Goal: Task Accomplishment & Management: Use online tool/utility

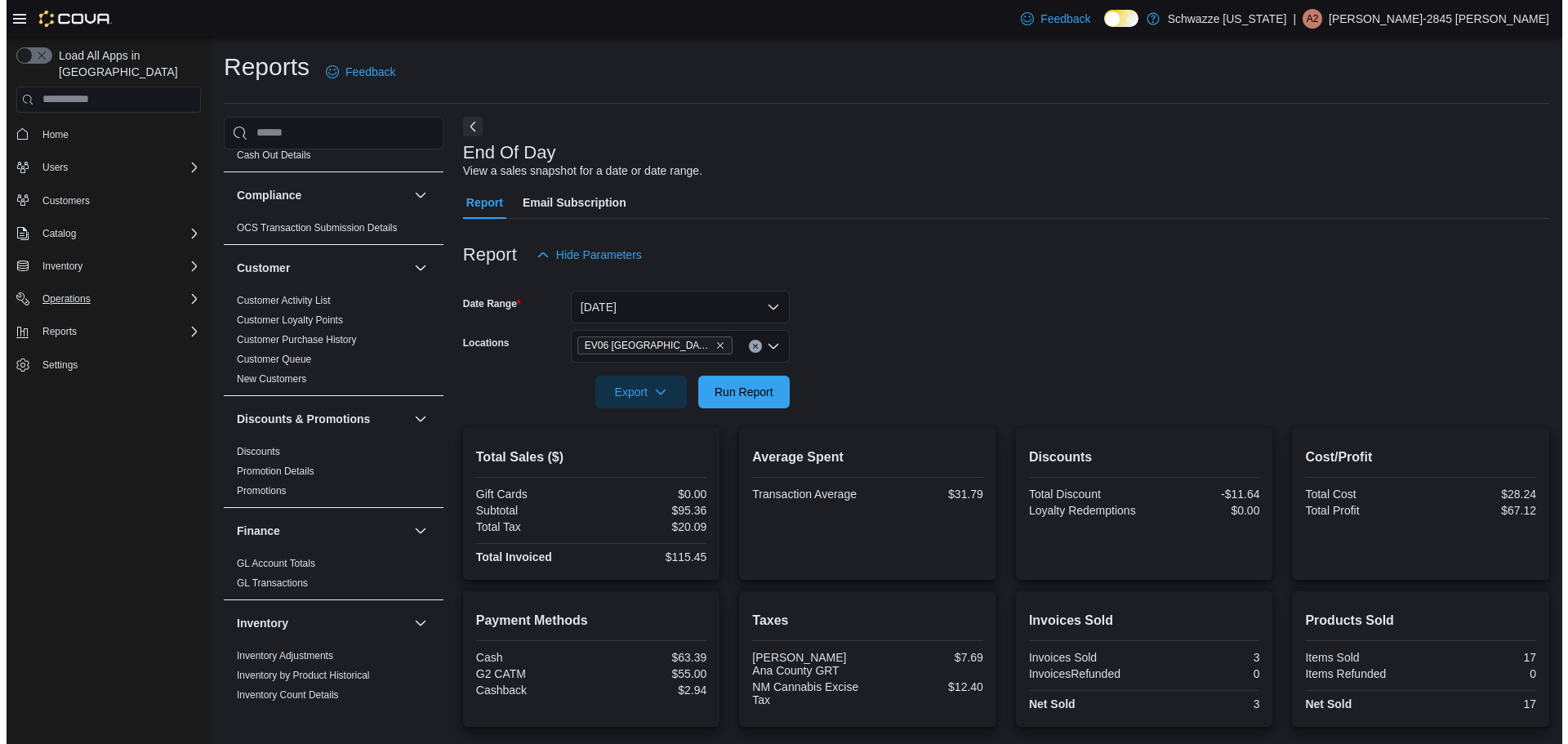
scroll to position [68, 0]
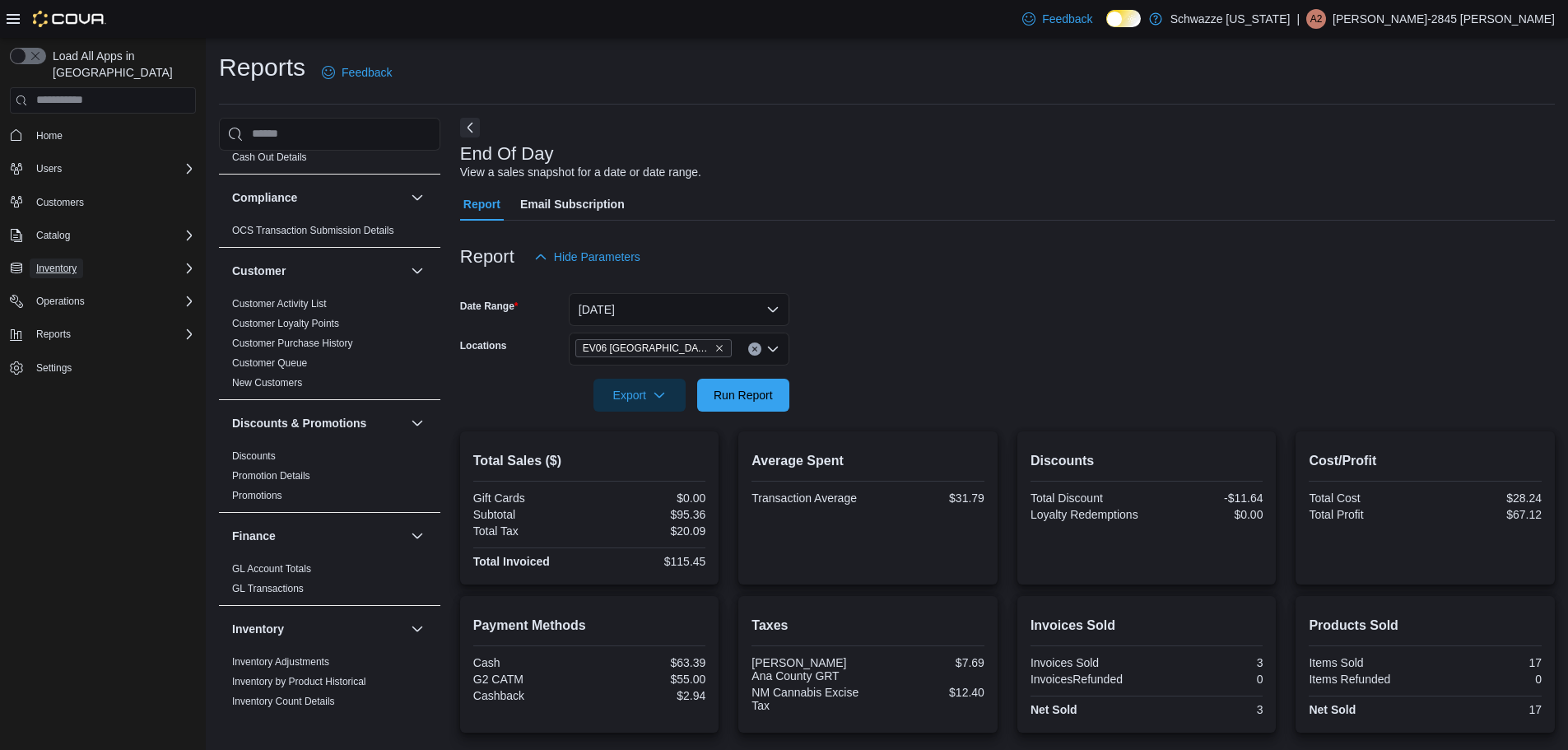
click at [76, 262] on span "Inventory" at bounding box center [56, 269] width 40 height 13
click at [105, 305] on link "Inventory Count" at bounding box center [64, 314] width 83 height 20
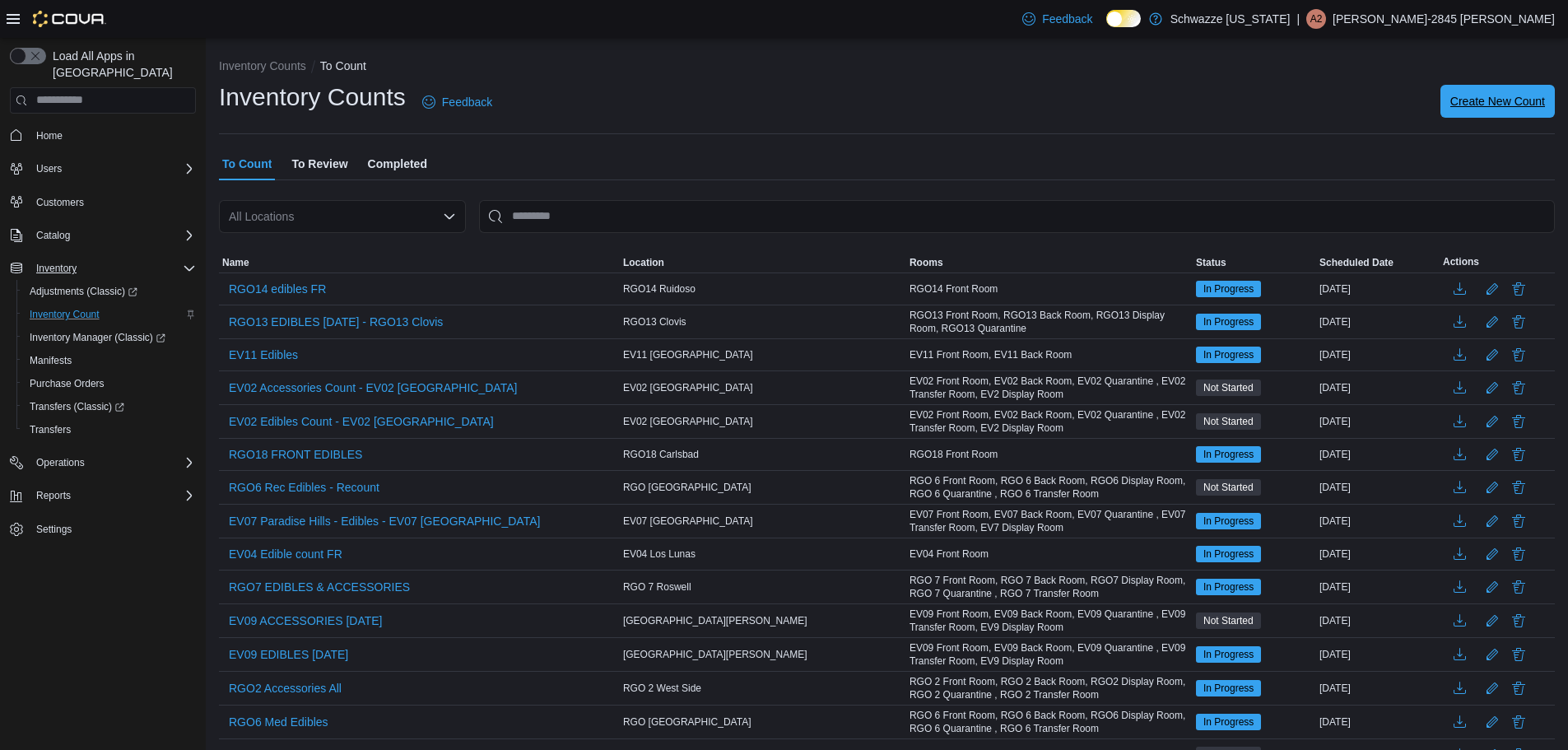
click at [1517, 108] on span "Create New Count" at bounding box center [1498, 102] width 95 height 17
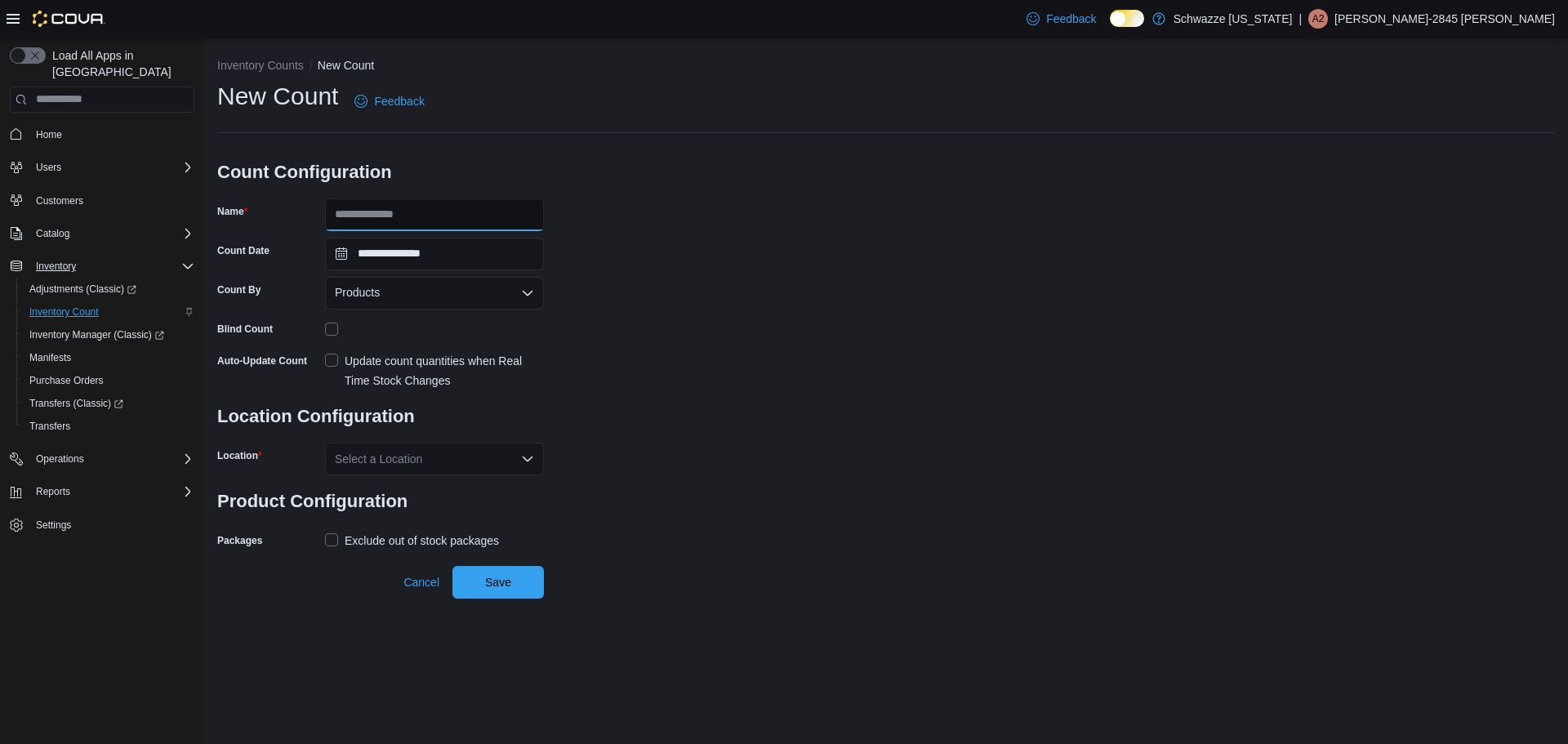
click at [380, 229] on input "Name" at bounding box center [434, 215] width 219 height 32
type input "**********"
click at [321, 362] on div "Auto-Update Count Update count quantities when Real Time Stock Changes" at bounding box center [380, 369] width 327 height 43
click at [323, 362] on div "Auto-Update Count Update count quantities when Real Time Stock Changes" at bounding box center [380, 369] width 327 height 43
click at [339, 362] on label "Update count quantities when Real Time Stock Changes" at bounding box center [434, 371] width 219 height 39
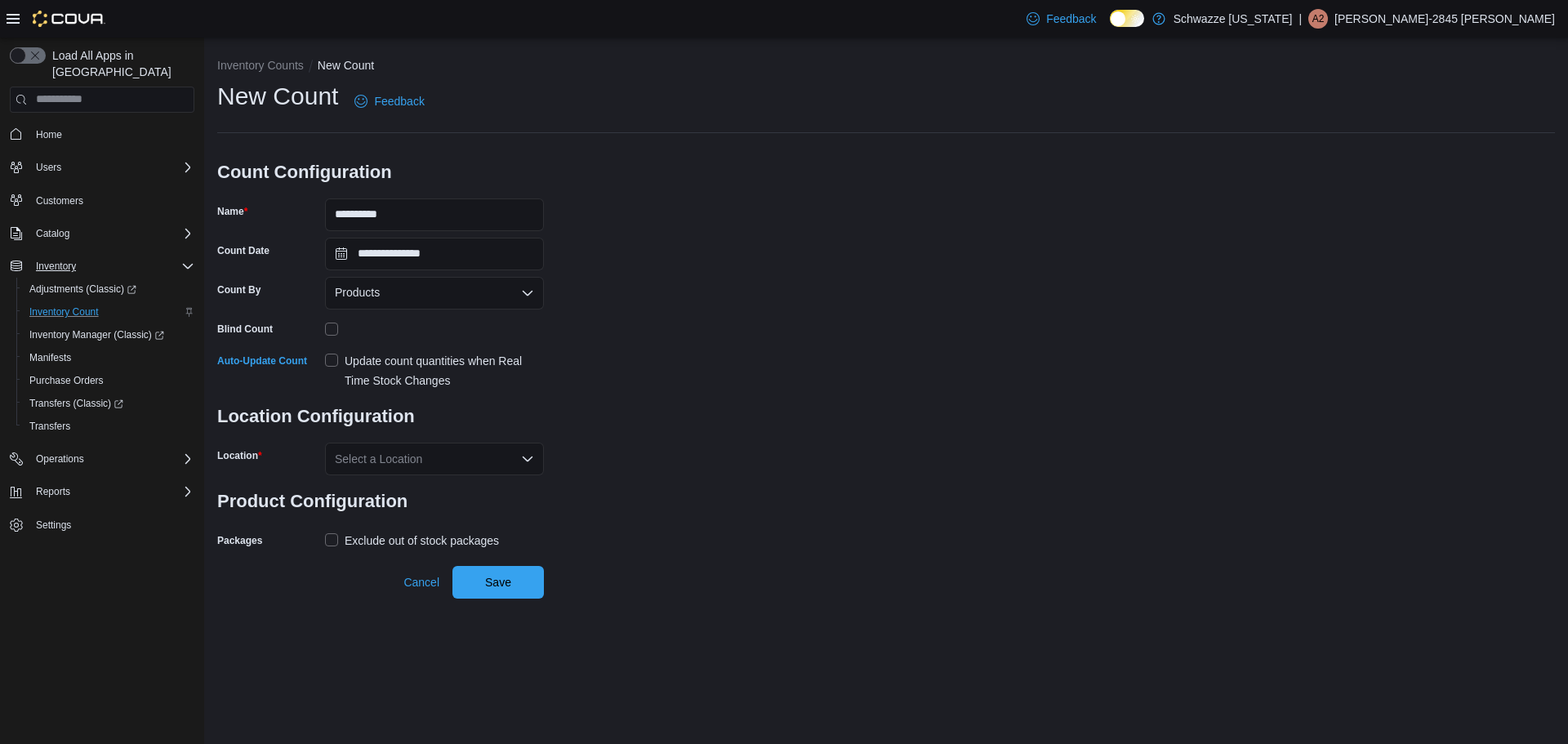
click at [429, 458] on div "Select a Location" at bounding box center [434, 459] width 219 height 32
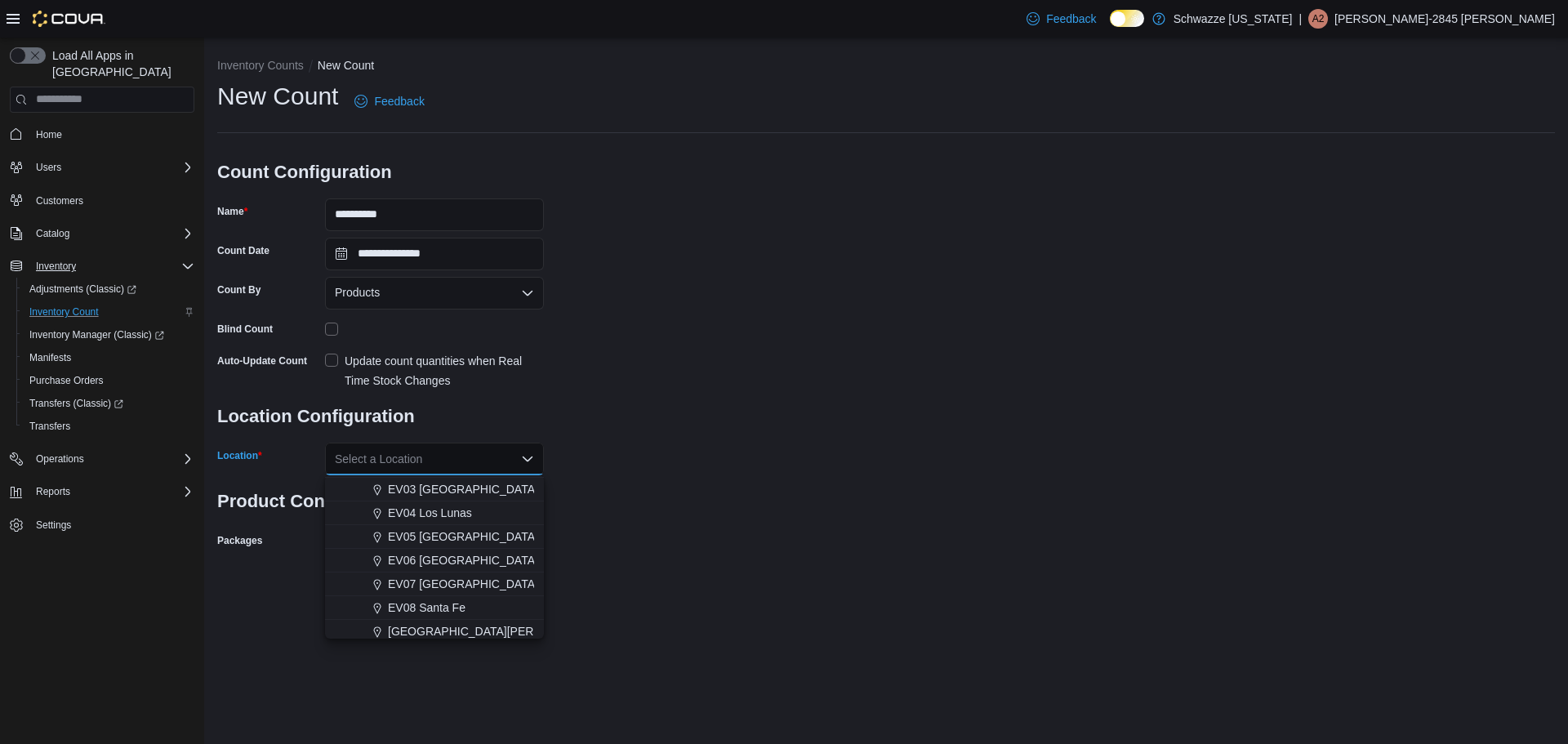
scroll to position [102, 0]
click at [444, 552] on span "EV06 [GEOGRAPHIC_DATA]" at bounding box center [463, 551] width 150 height 17
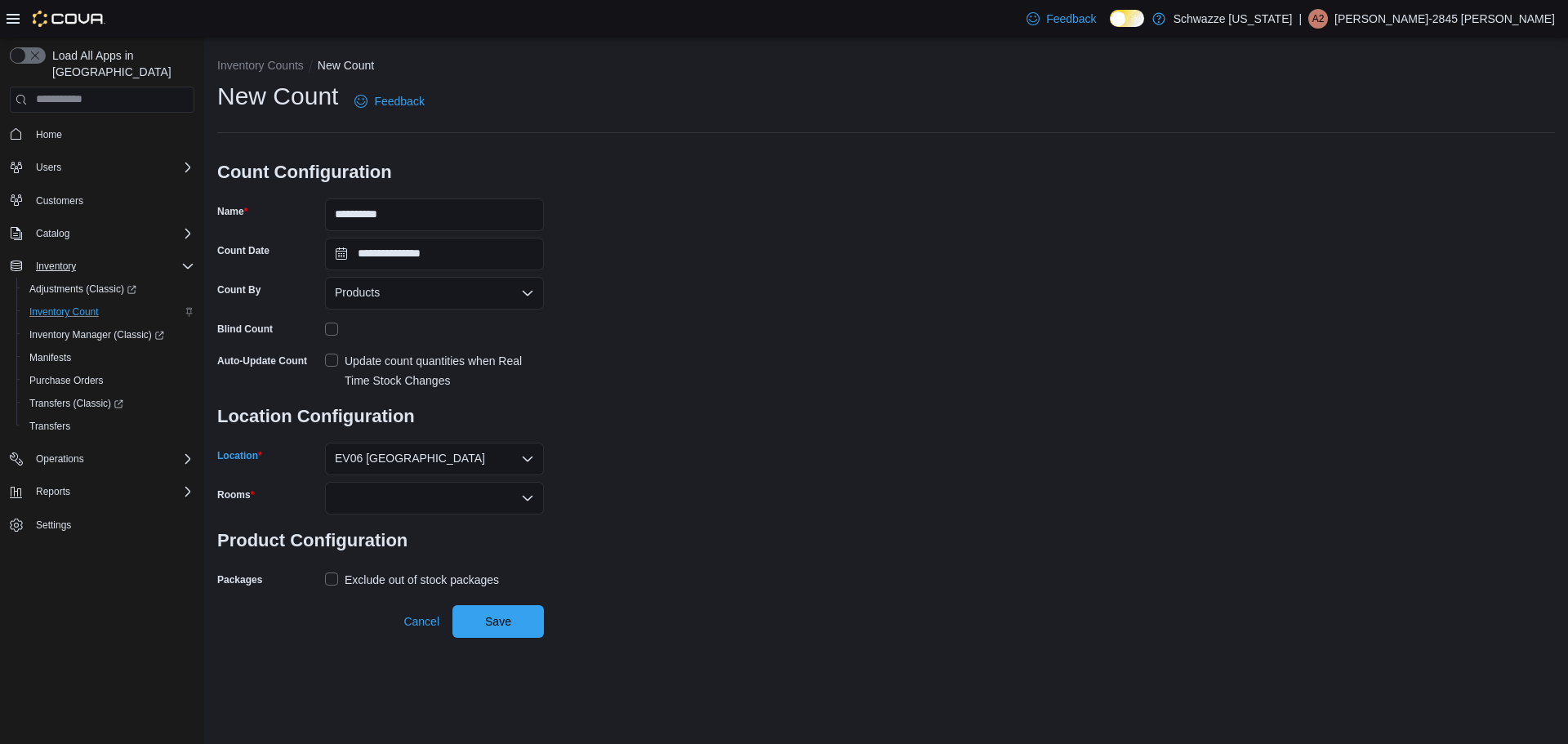
click at [511, 499] on div at bounding box center [434, 498] width 219 height 32
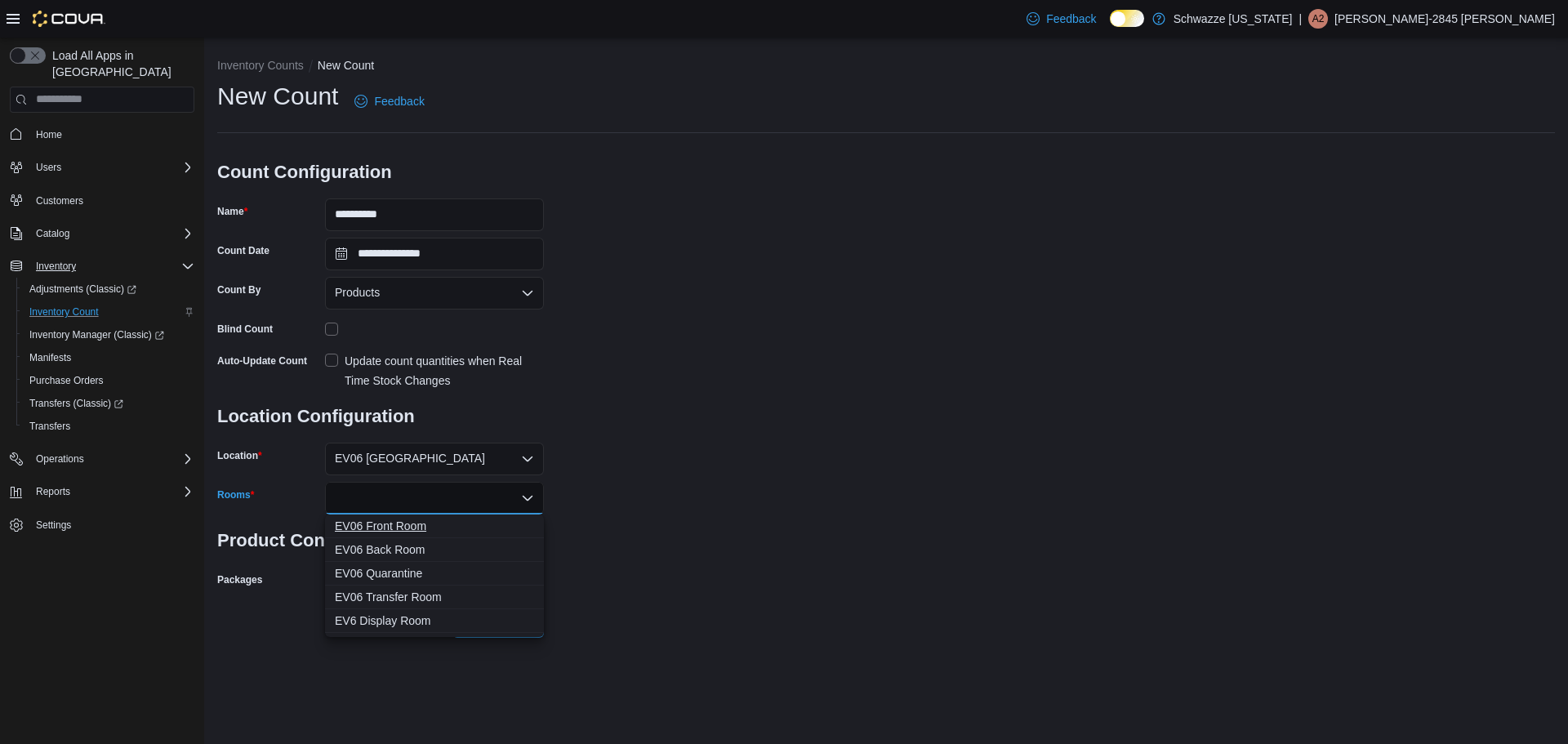
click at [384, 530] on span "EV06 Front Room" at bounding box center [434, 527] width 199 height 17
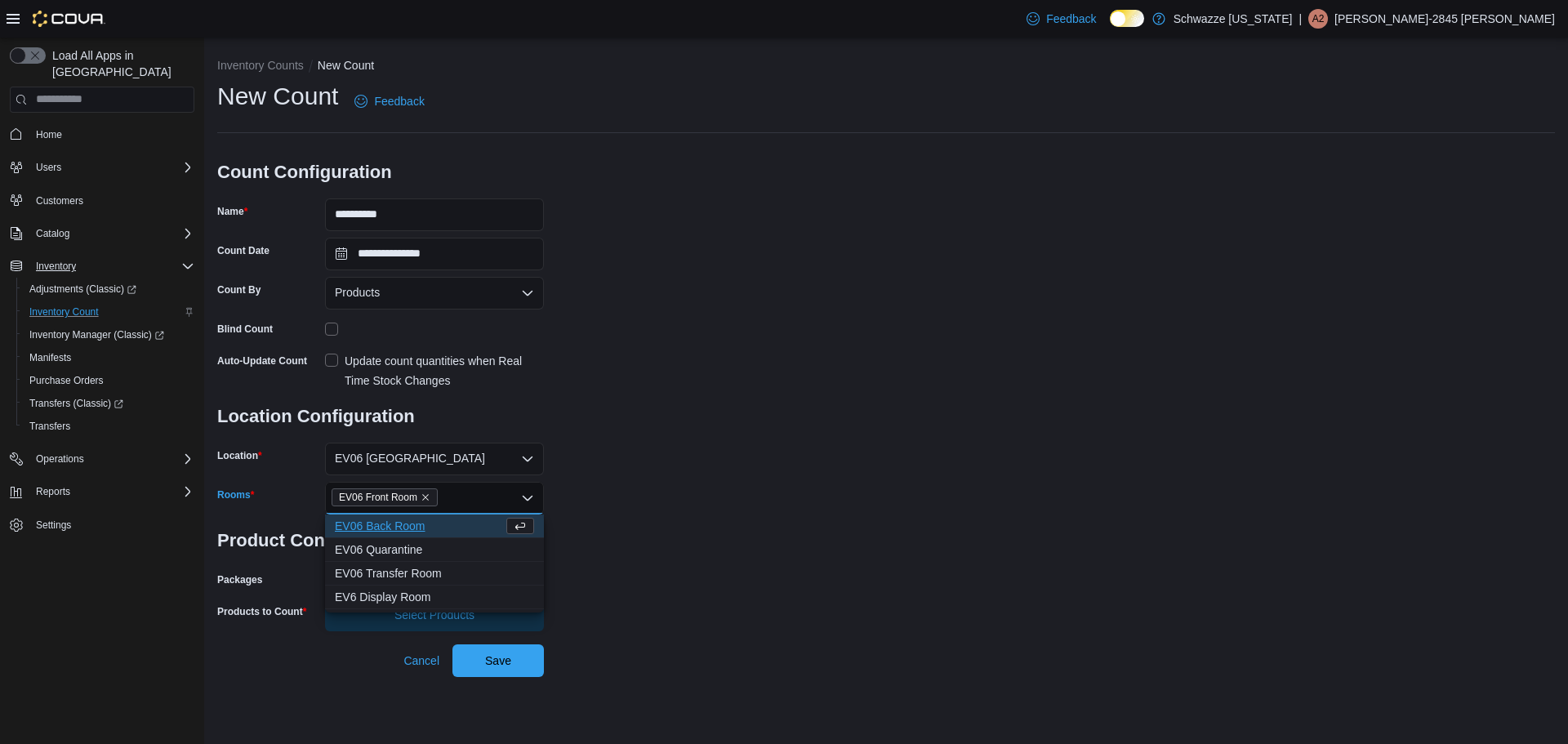
click at [392, 526] on span "EV06 Back Room" at bounding box center [419, 527] width 168 height 17
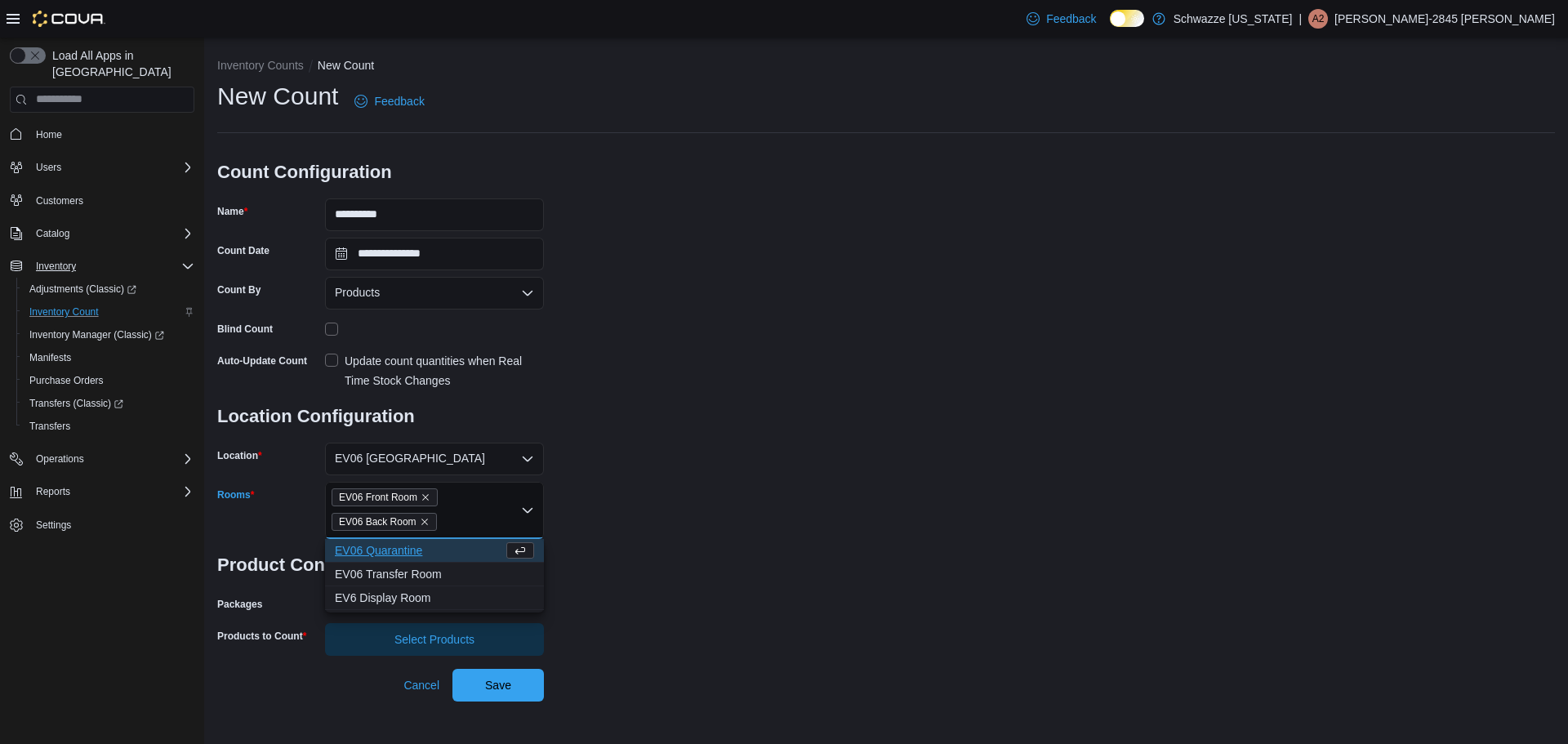
click at [590, 511] on div "**********" at bounding box center [886, 368] width 1338 height 577
click at [338, 602] on label "Exclude out of stock packages" at bounding box center [412, 604] width 174 height 19
click at [430, 639] on span "Select Products" at bounding box center [435, 640] width 80 height 17
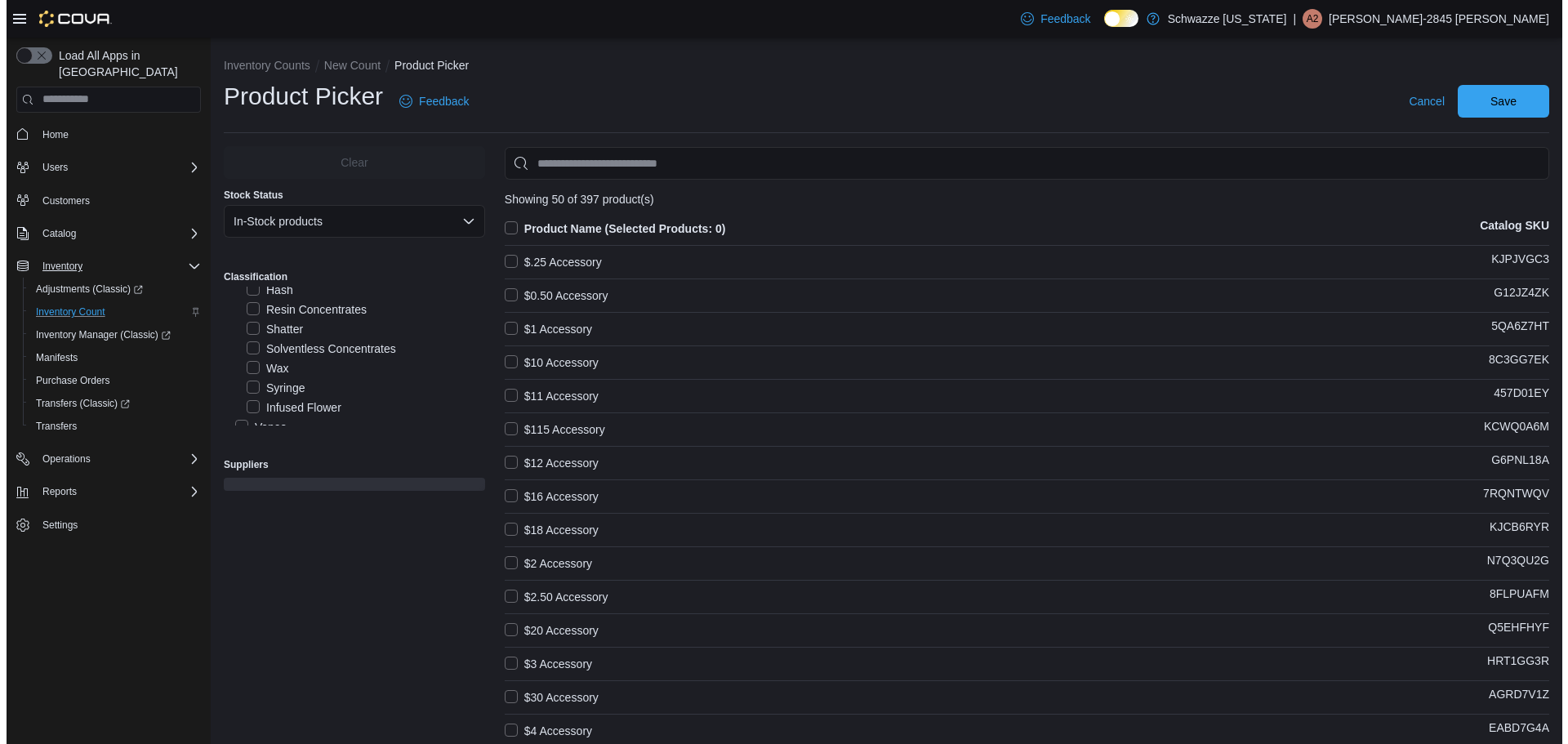
scroll to position [367, 0]
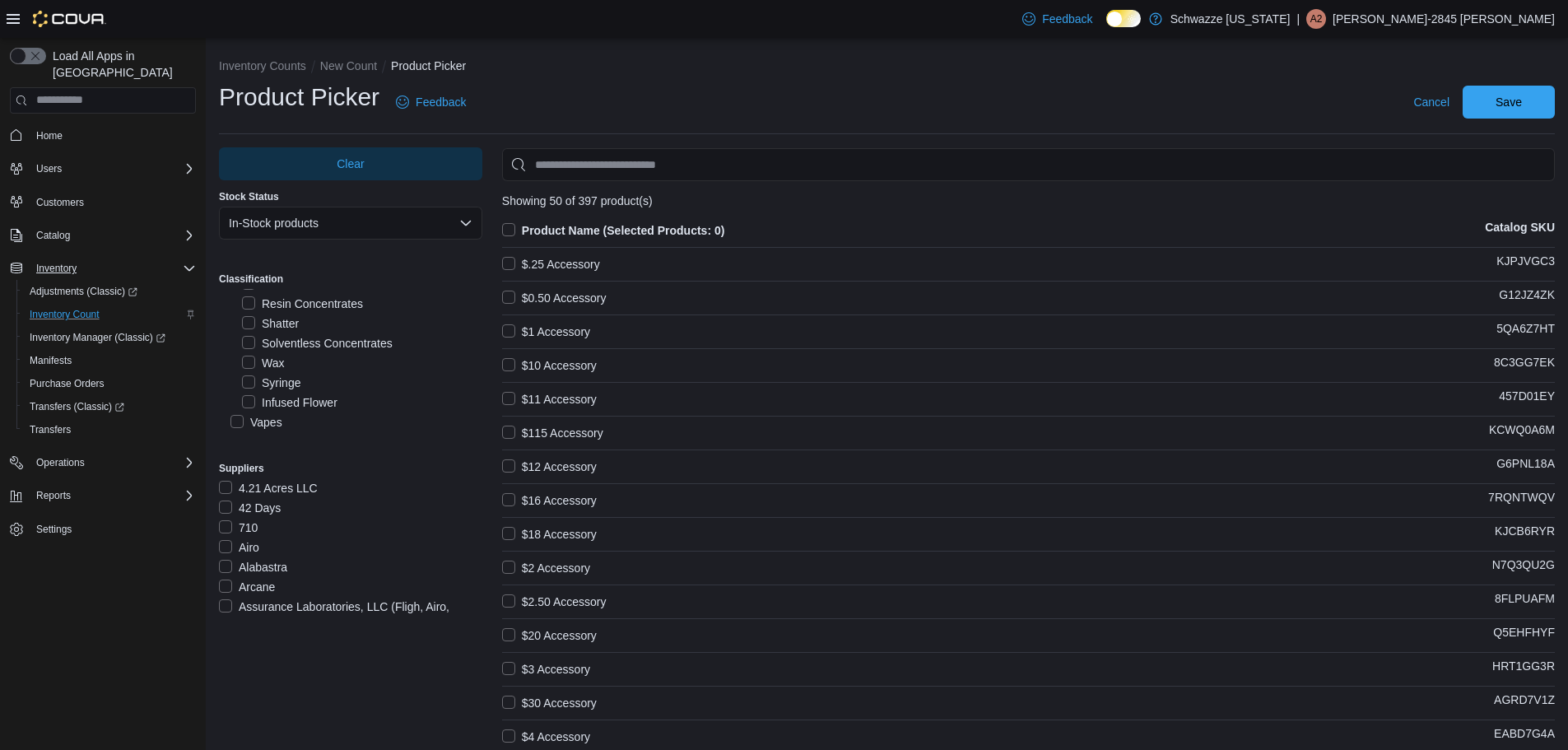
click at [237, 419] on label "Vapes" at bounding box center [256, 422] width 52 height 20
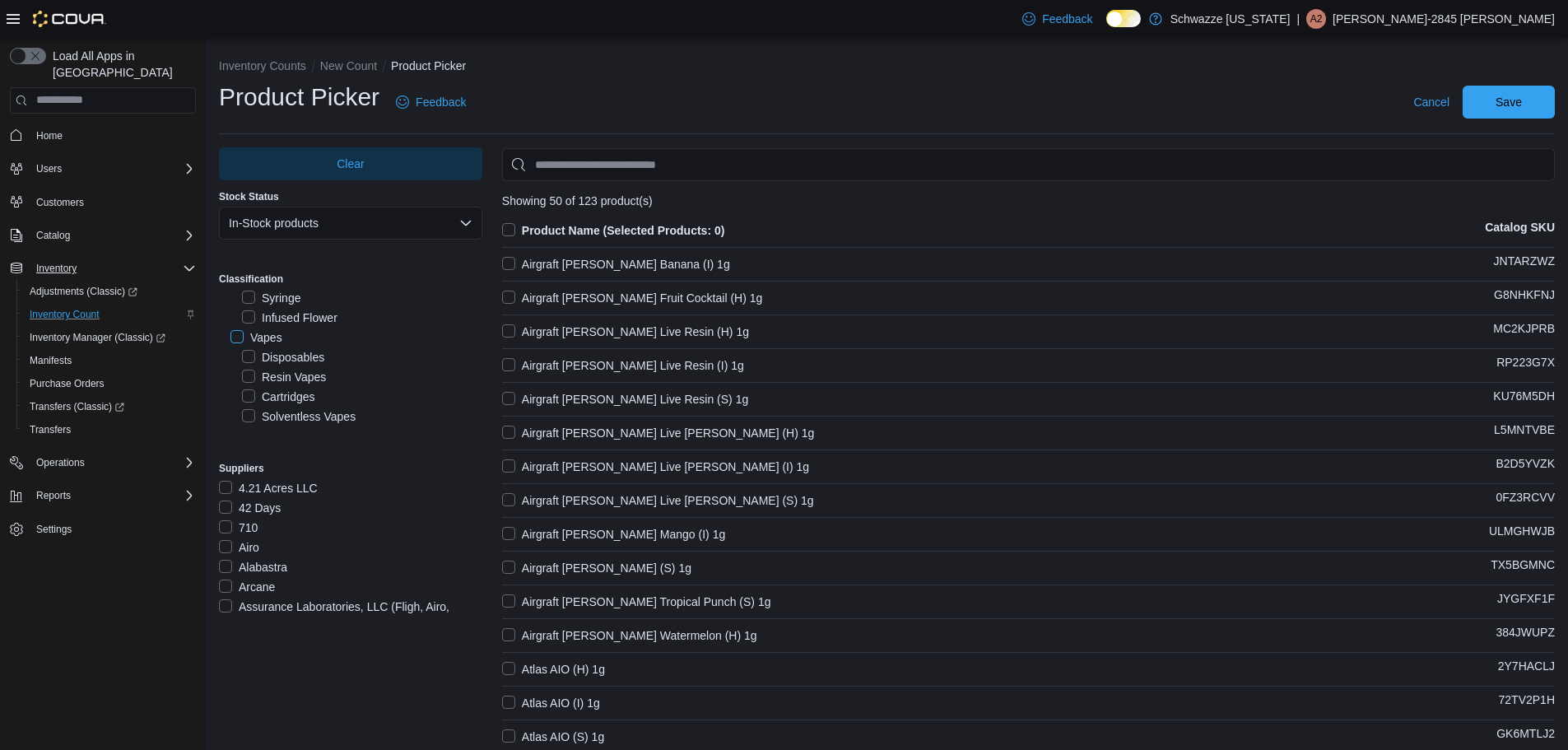
scroll to position [433, 0]
click at [510, 226] on label "Product Name (Selected Products: 0)" at bounding box center [613, 230] width 223 height 20
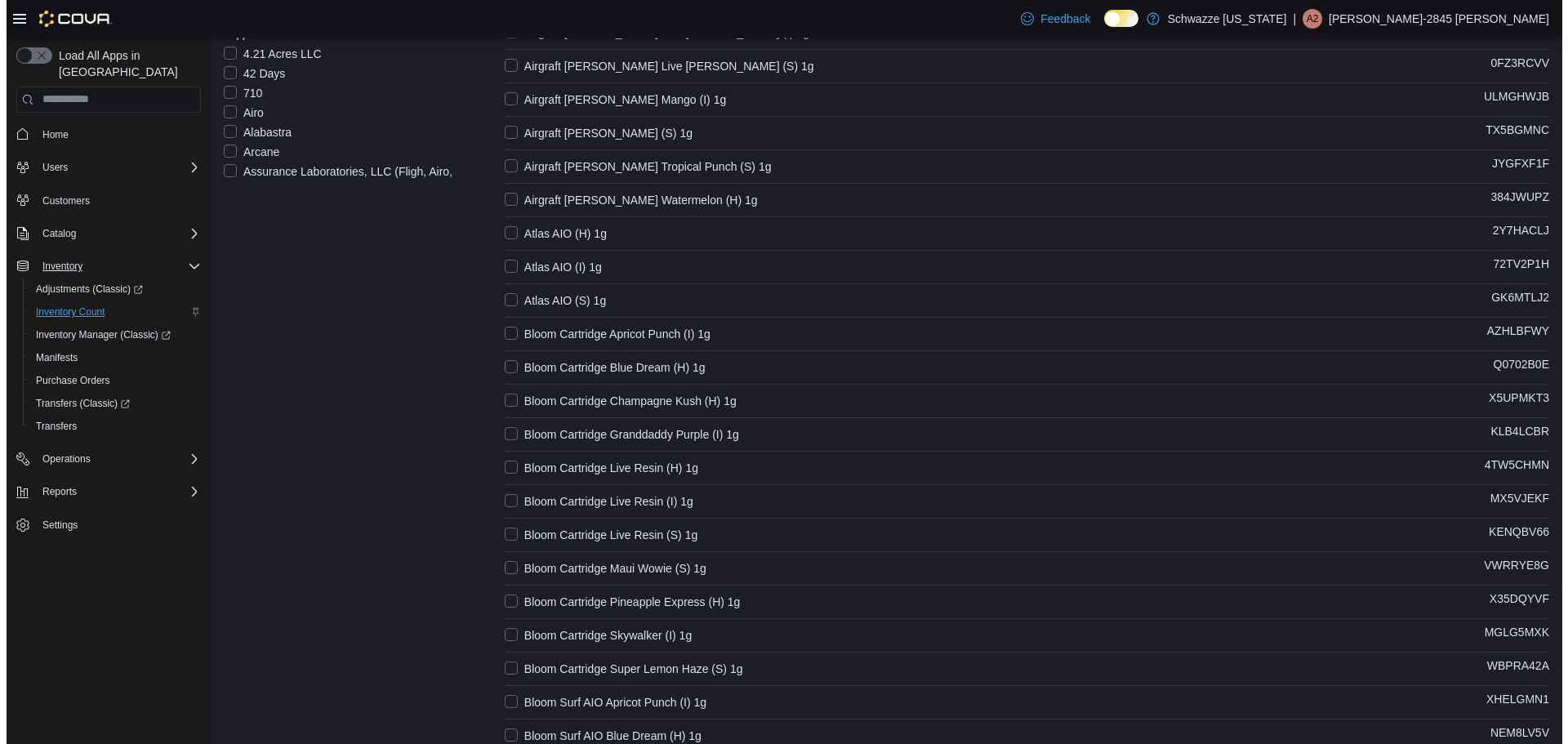
scroll to position [0, 0]
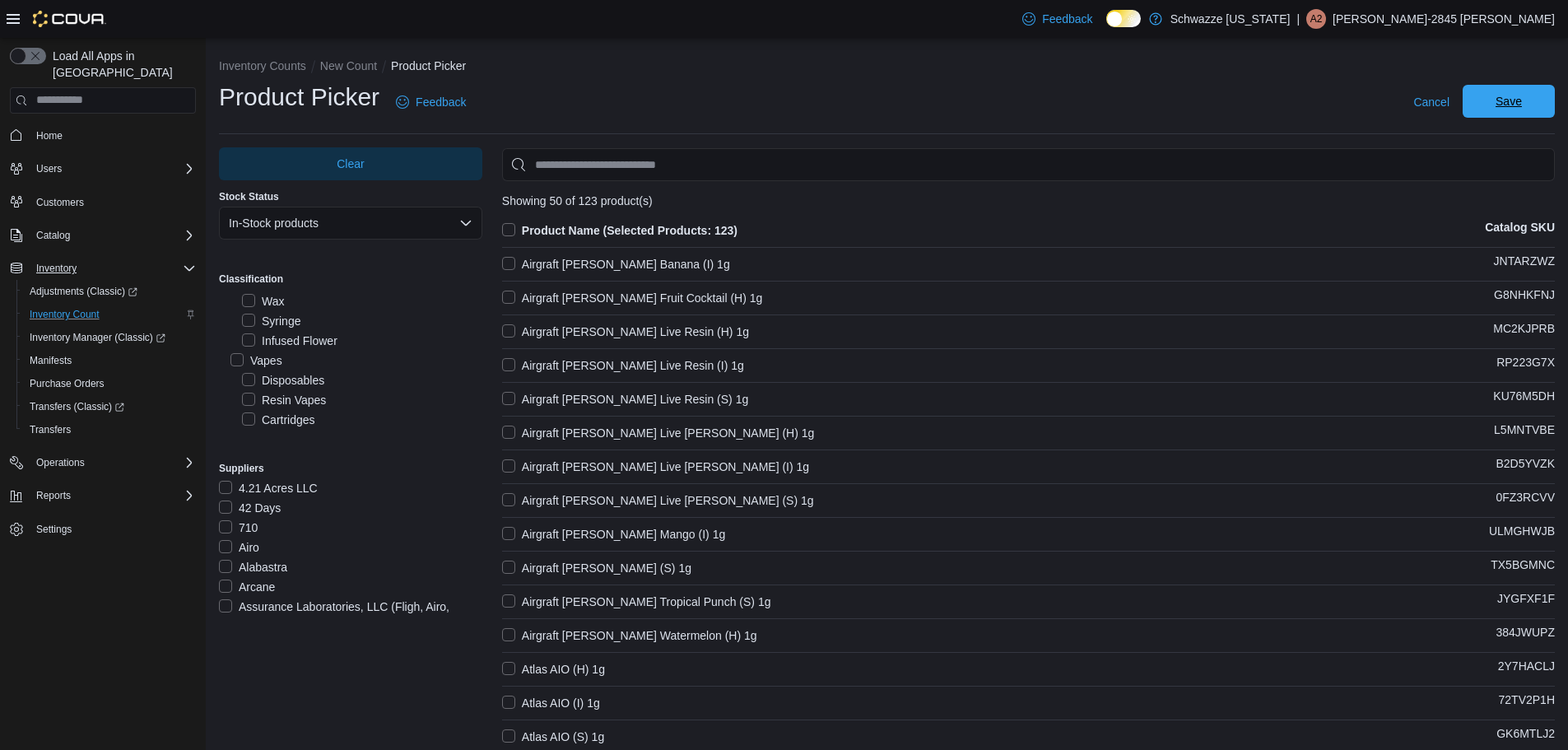
click at [1515, 117] on span "Save" at bounding box center [1509, 101] width 73 height 33
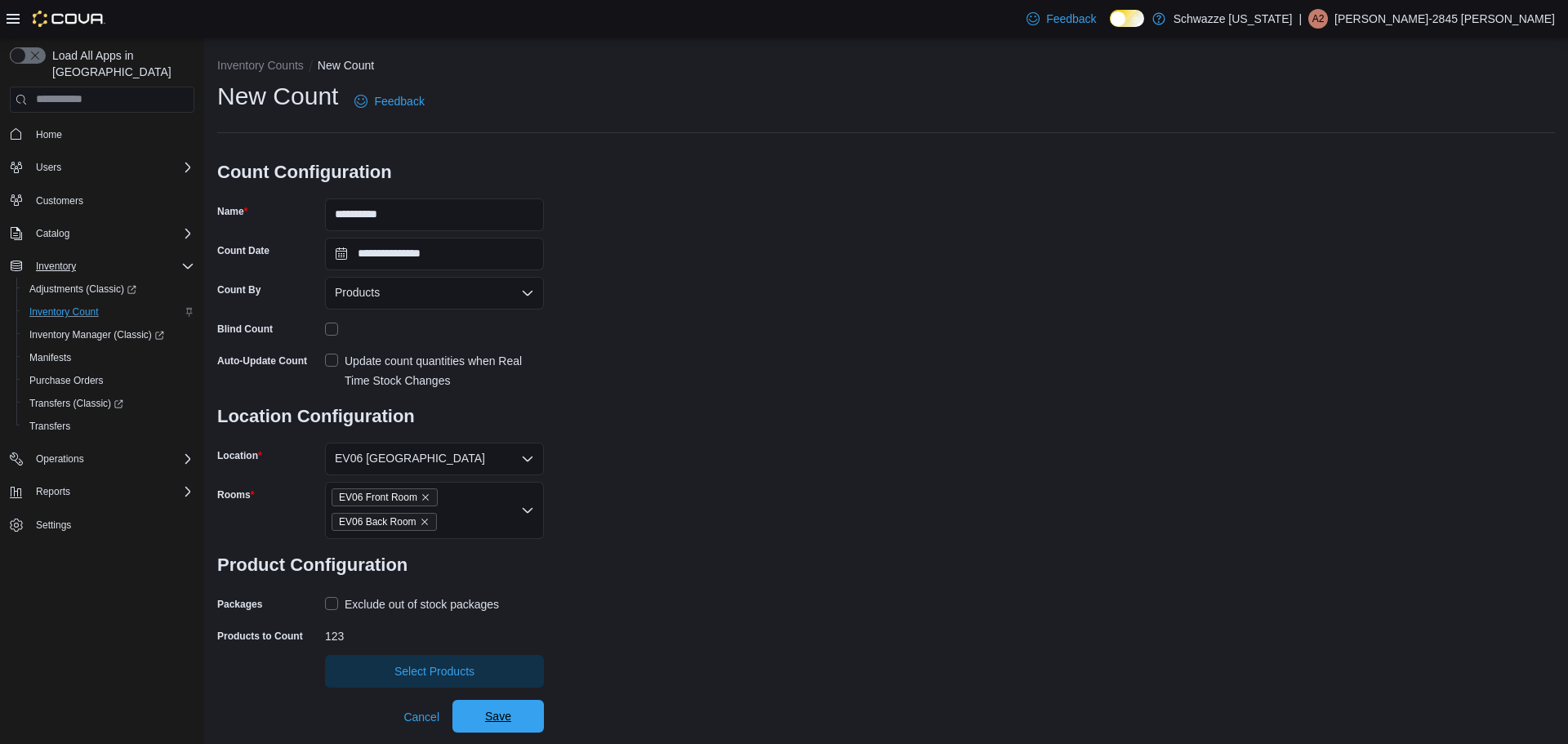
click at [512, 716] on span "Save" at bounding box center [499, 716] width 72 height 32
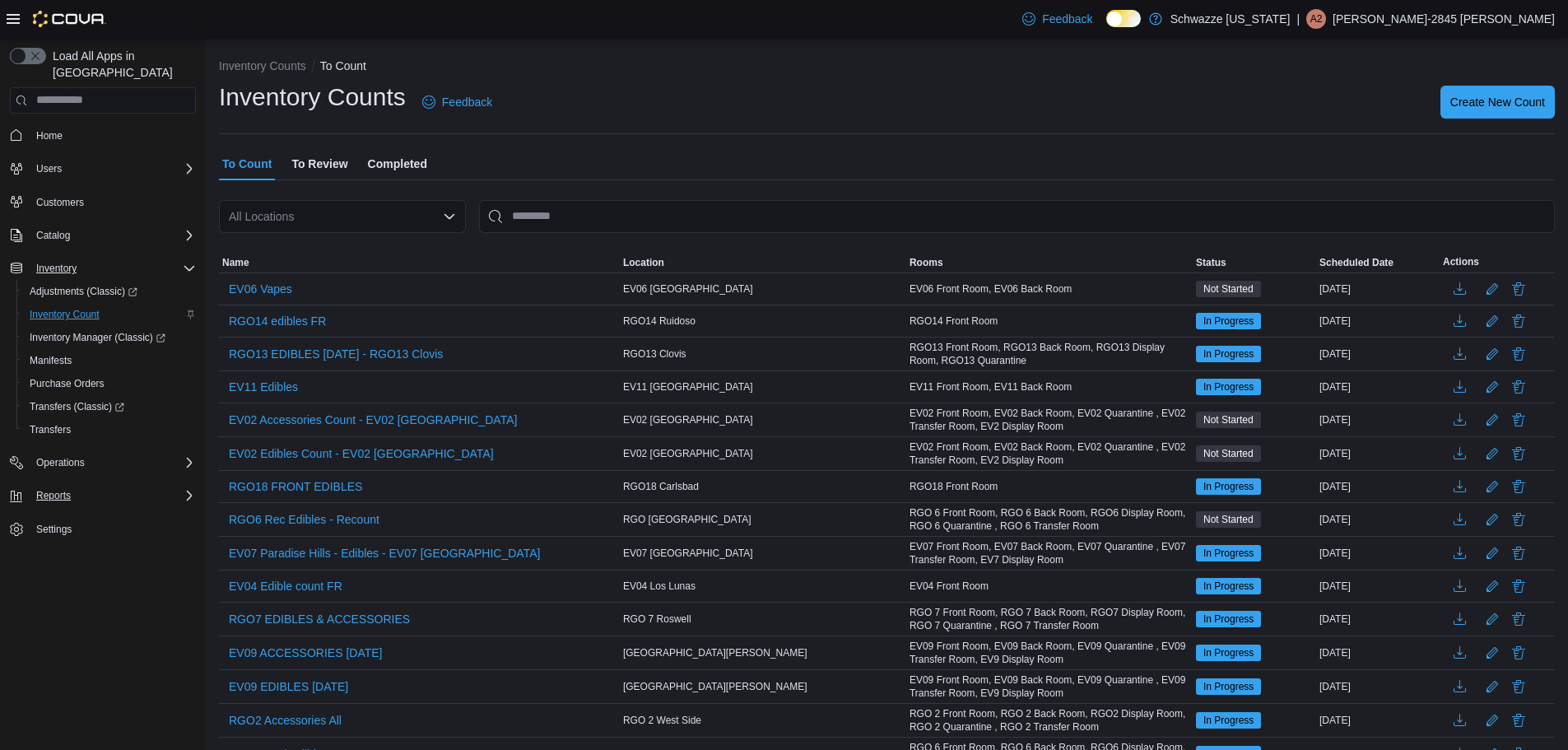
click at [121, 486] on div "Reports" at bounding box center [113, 495] width 166 height 20
click at [60, 604] on span "Reports" at bounding box center [47, 611] width 34 height 13
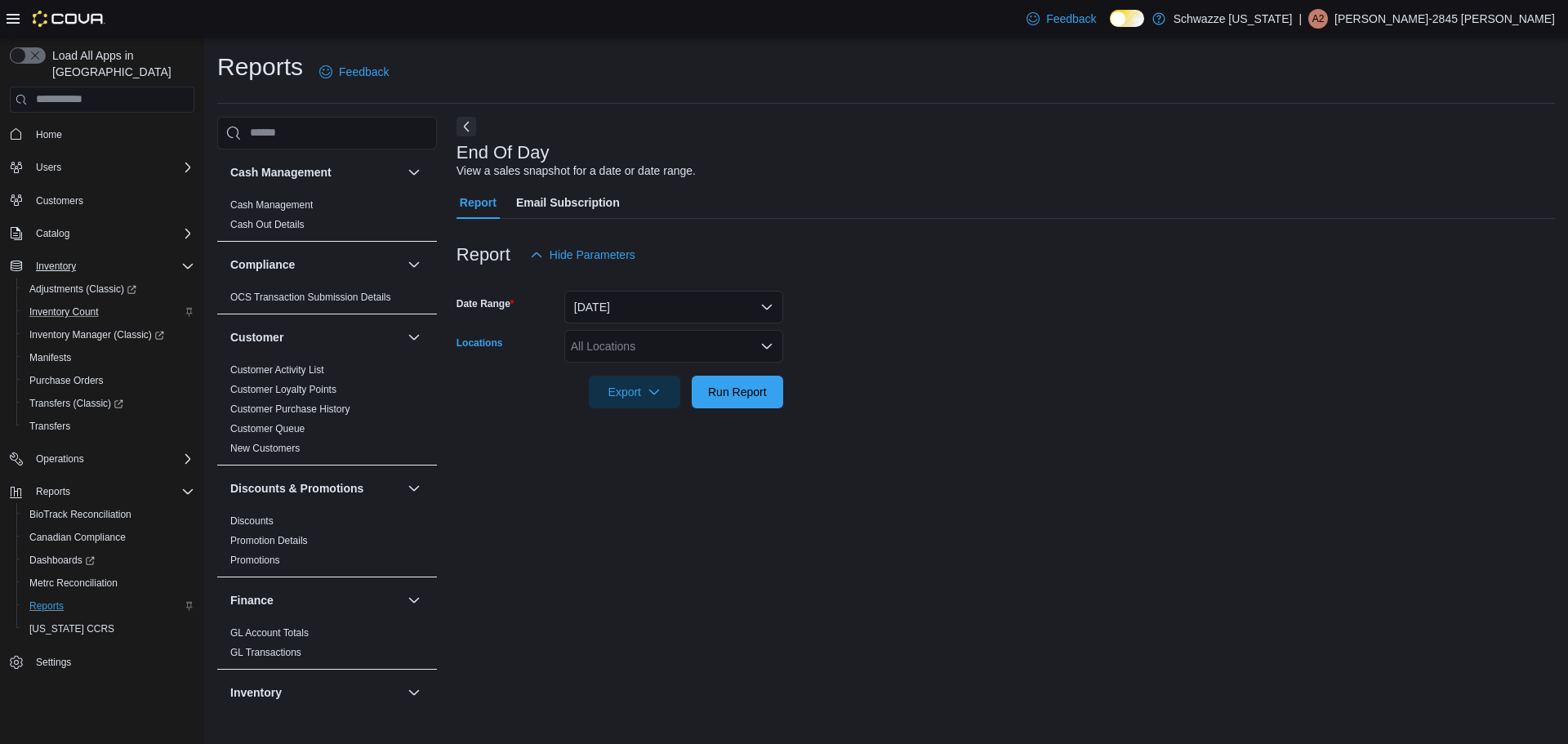
click at [624, 348] on div "All Locations" at bounding box center [673, 346] width 219 height 32
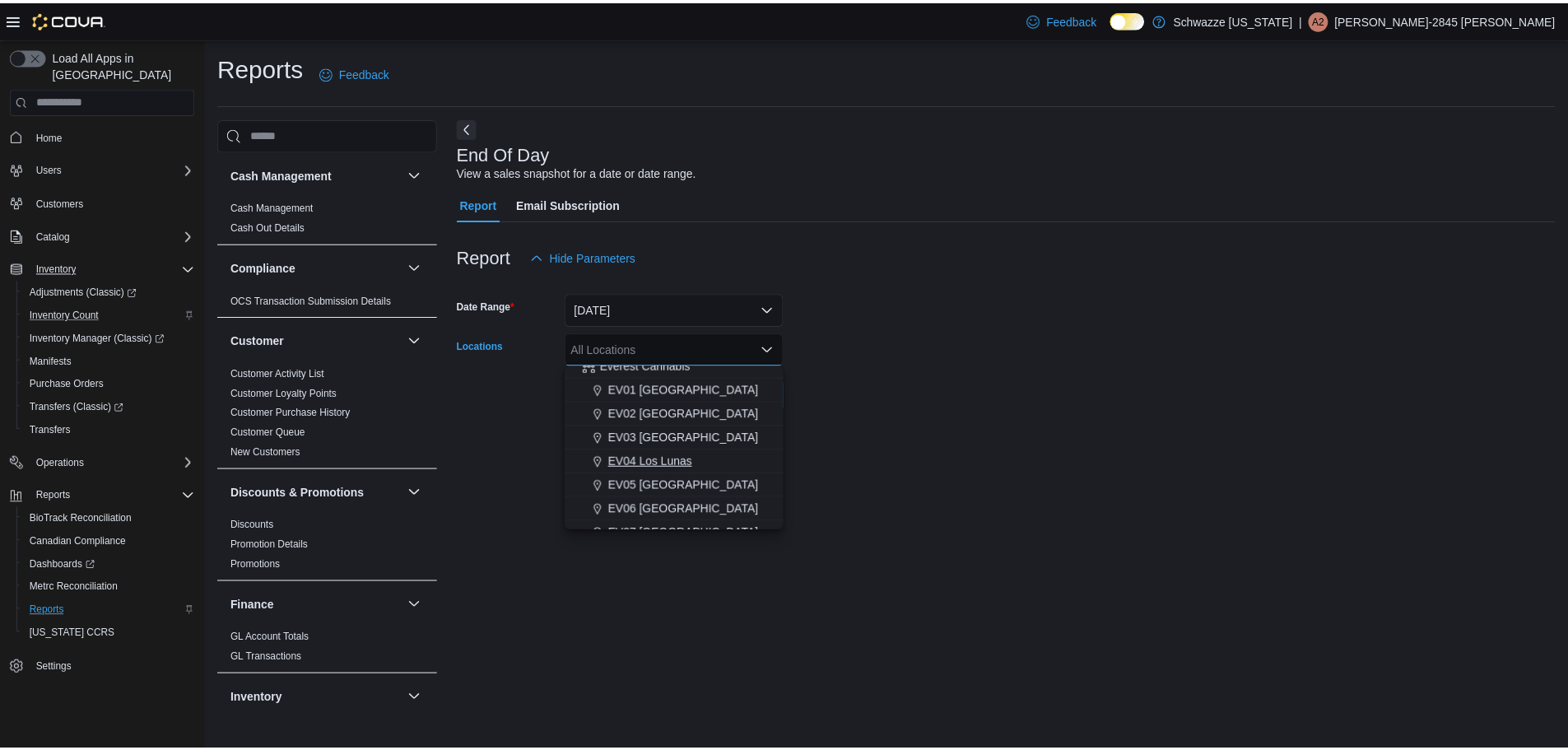
scroll to position [41, 0]
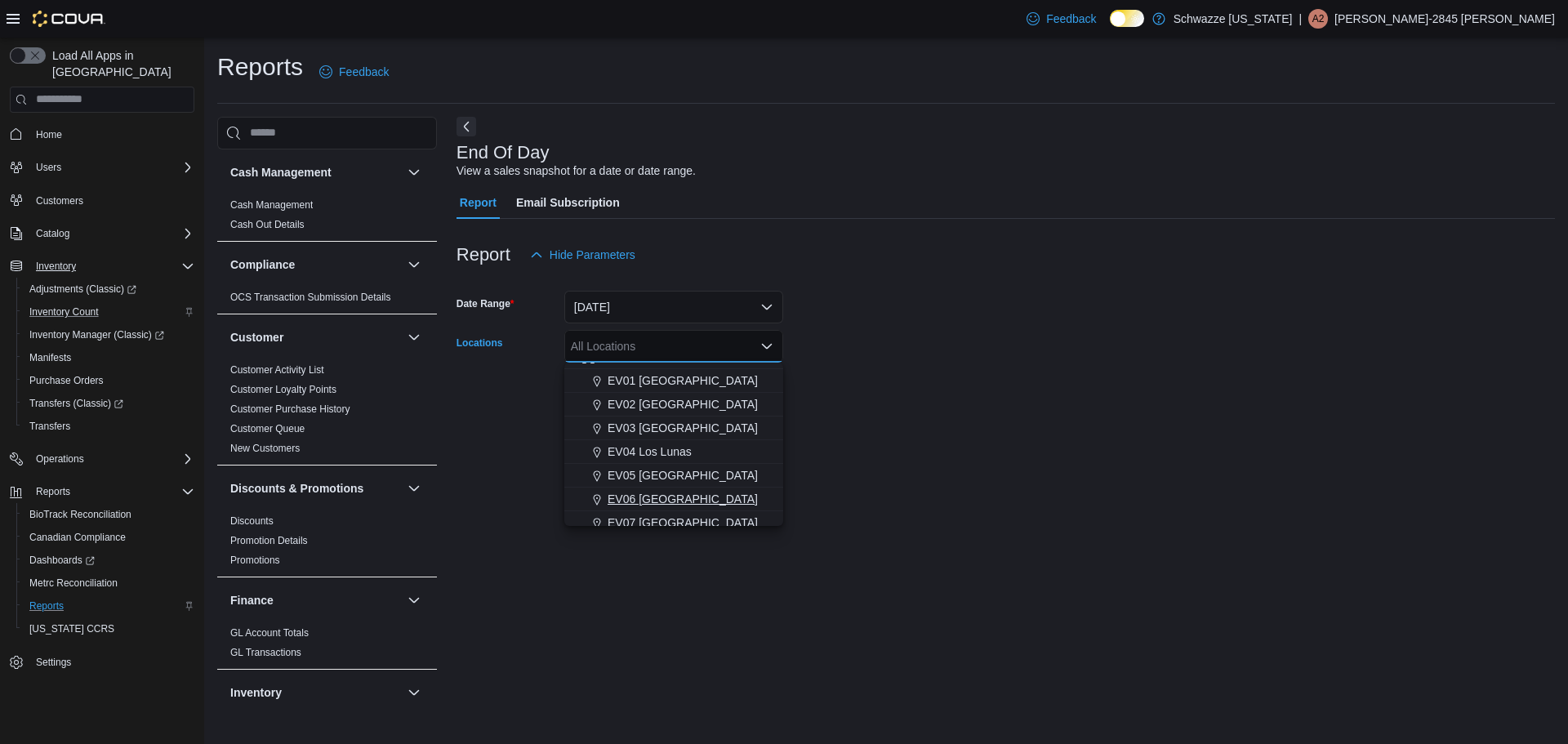
click at [668, 500] on span "EV06 [GEOGRAPHIC_DATA]" at bounding box center [683, 500] width 150 height 17
click at [851, 396] on form "Date Range [DATE] Locations [GEOGRAPHIC_DATA] [GEOGRAPHIC_DATA] [GEOGRAPHIC_DAT…" at bounding box center [1006, 340] width 1099 height 137
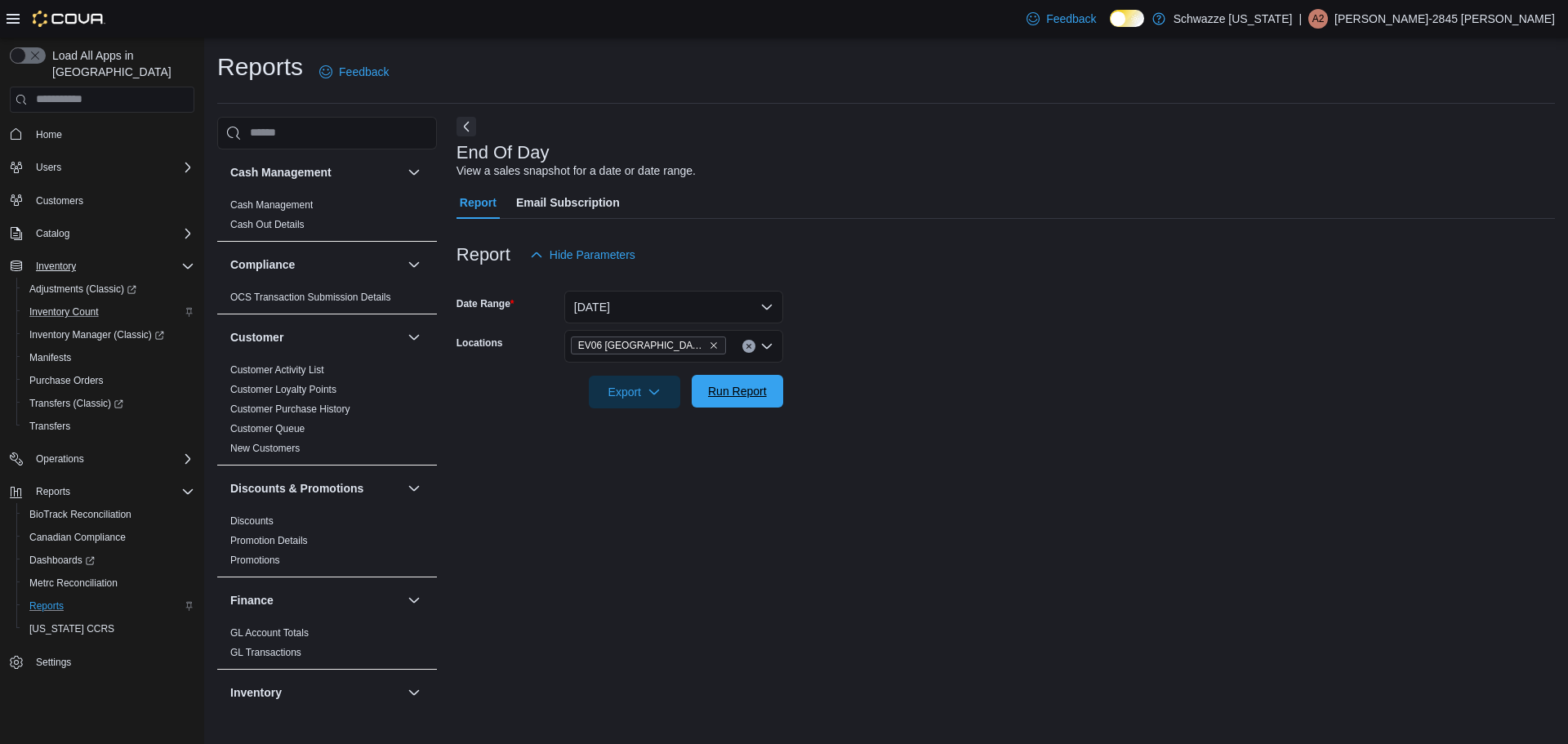
click at [760, 377] on span "Run Report" at bounding box center [738, 391] width 72 height 32
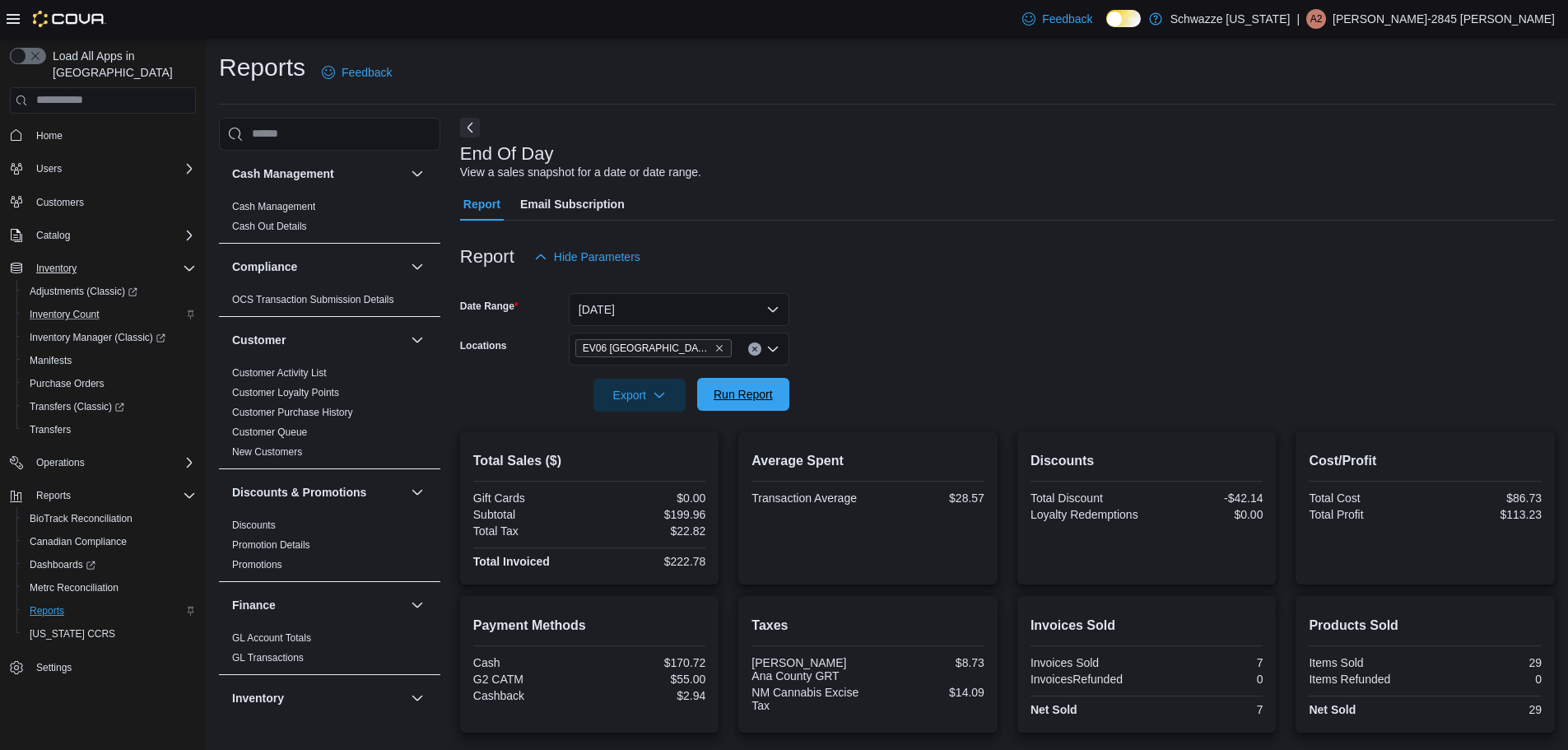
click at [754, 402] on span "Run Report" at bounding box center [744, 395] width 60 height 17
